Goal: Find specific page/section: Find specific page/section

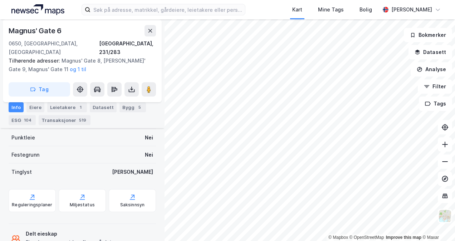
scroll to position [271, 0]
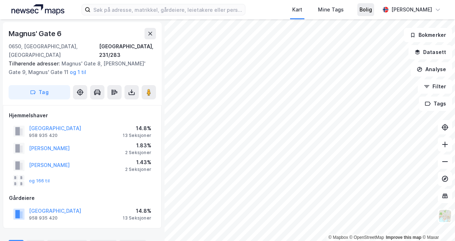
click at [372, 11] on div "Bolig" at bounding box center [366, 9] width 13 height 9
